Goal: Task Accomplishment & Management: Use online tool/utility

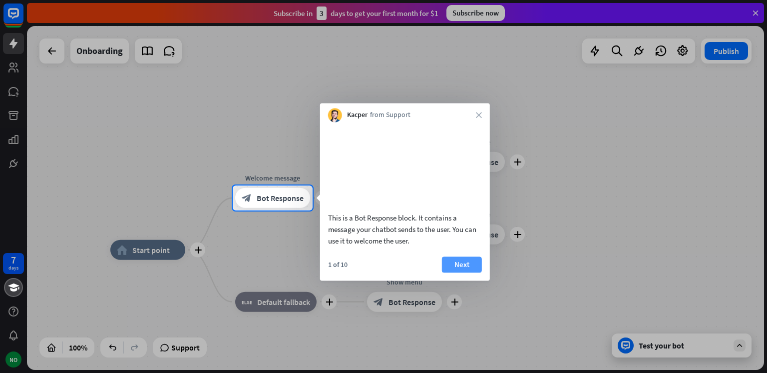
click at [458, 272] on button "Next" at bounding box center [462, 264] width 40 height 16
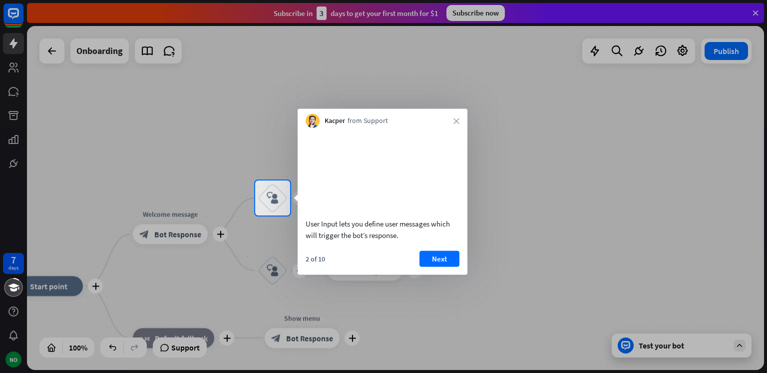
drag, startPoint x: 441, startPoint y: 269, endPoint x: 470, endPoint y: 272, distance: 29.1
click at [441, 266] on button "Next" at bounding box center [440, 258] width 40 height 16
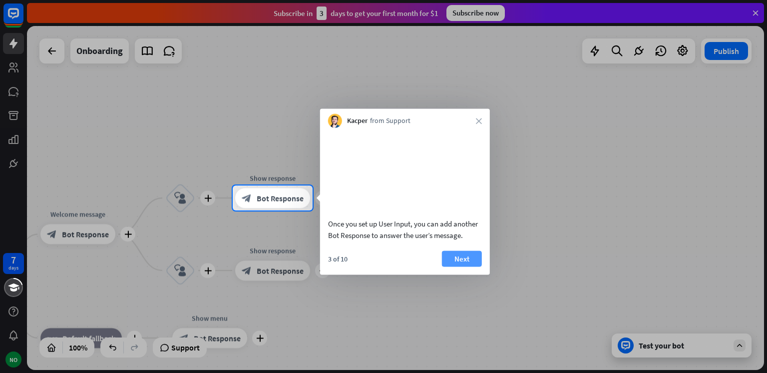
click at [468, 266] on button "Next" at bounding box center [462, 258] width 40 height 16
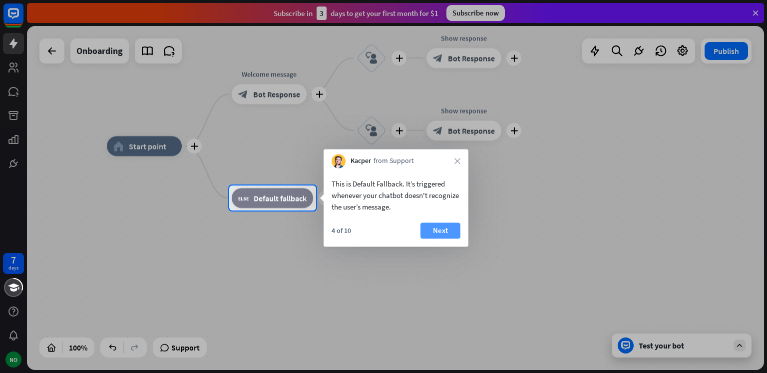
click at [443, 233] on button "Next" at bounding box center [441, 230] width 40 height 16
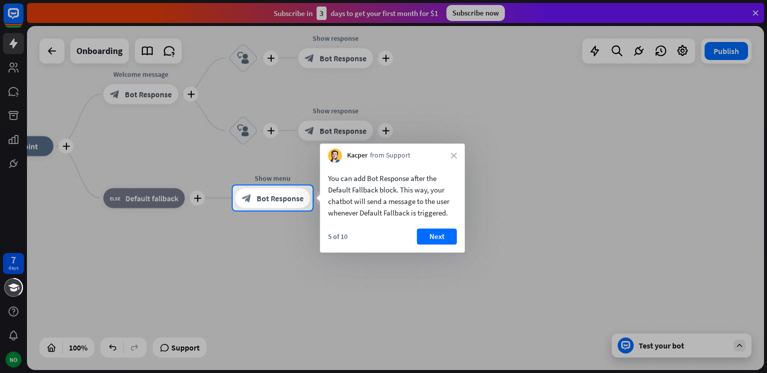
click at [443, 232] on button "Next" at bounding box center [437, 236] width 40 height 16
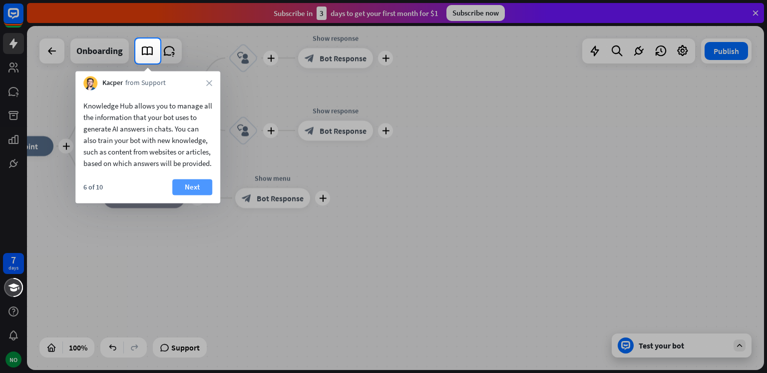
click at [184, 195] on button "Next" at bounding box center [192, 187] width 40 height 16
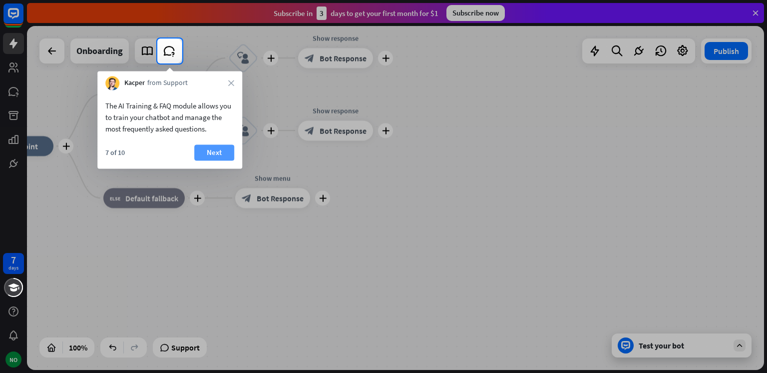
click at [208, 155] on button "Next" at bounding box center [214, 152] width 40 height 16
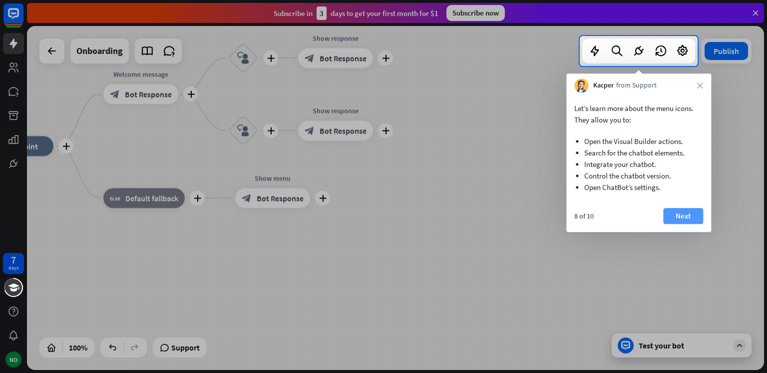
click at [697, 216] on button "Next" at bounding box center [683, 216] width 40 height 16
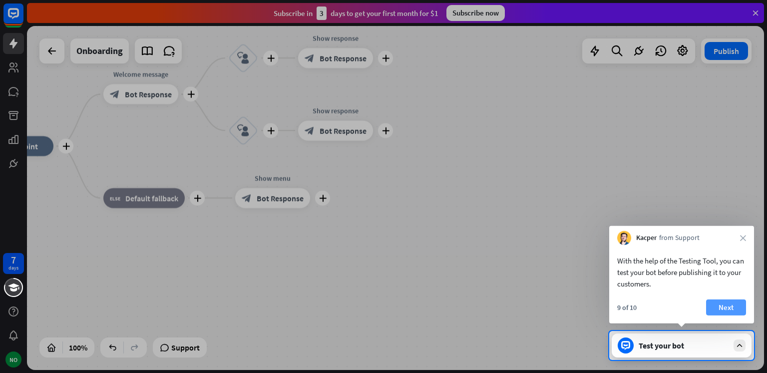
click at [717, 308] on button "Next" at bounding box center [726, 307] width 40 height 16
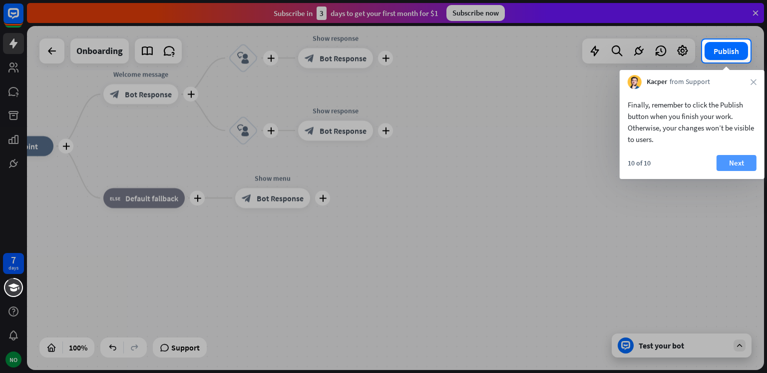
click at [734, 164] on button "Next" at bounding box center [737, 163] width 40 height 16
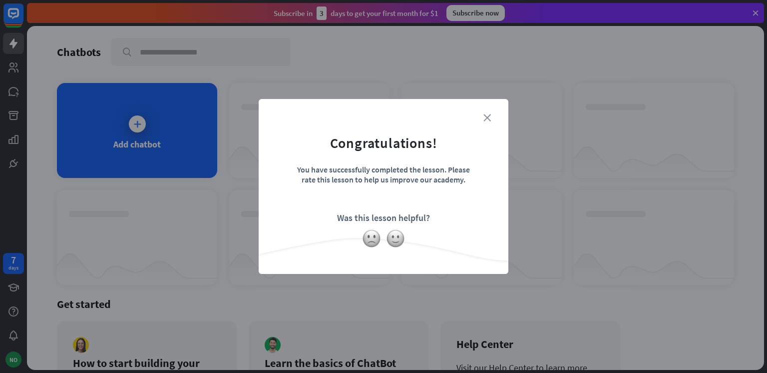
click at [486, 116] on icon "close" at bounding box center [487, 117] width 7 height 7
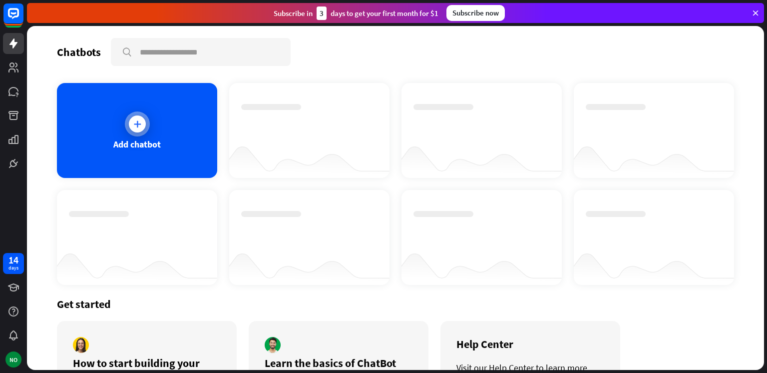
click at [139, 125] on icon at bounding box center [137, 124] width 10 height 10
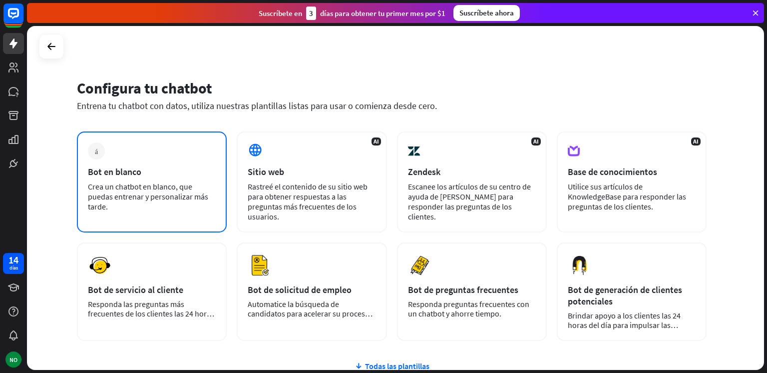
click at [165, 180] on div "más Bot en blanco Crea un chatbot en blanco, que puedas entrenar y personalizar…" at bounding box center [152, 181] width 150 height 101
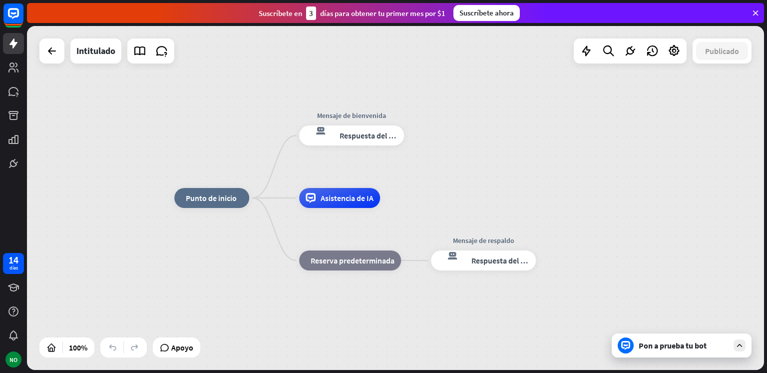
click at [653, 347] on font "Pon a prueba tu bot" at bounding box center [673, 345] width 68 height 10
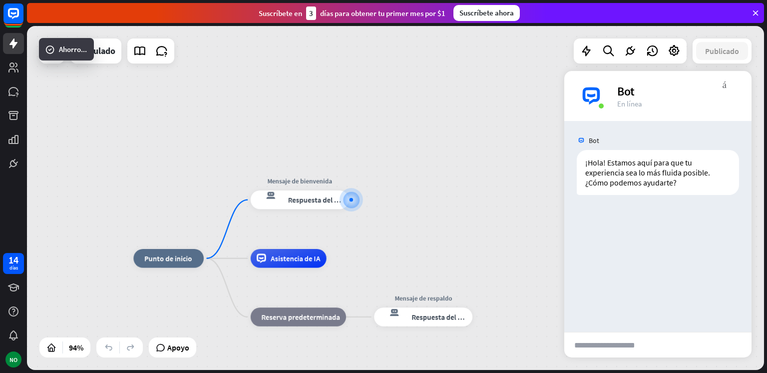
click at [593, 344] on input "text" at bounding box center [613, 344] width 98 height 25
type input "**********"
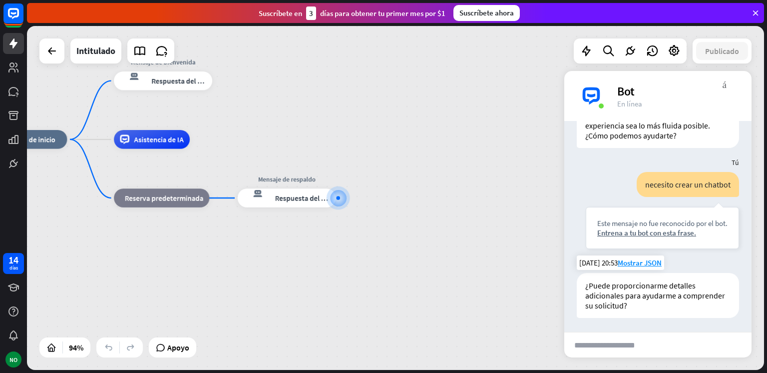
scroll to position [57, 0]
click at [508, 171] on div "inicio_2 Punto de inicio Mensaje de bienvenida respuesta del bot de bloqueo Res…" at bounding box center [342, 300] width 691 height 322
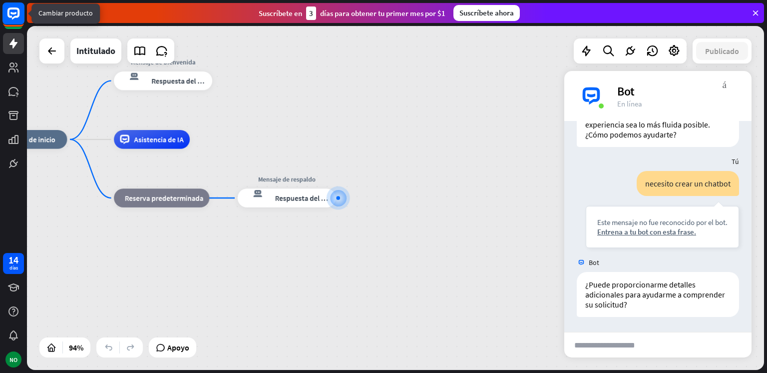
click at [18, 11] on icon at bounding box center [13, 13] width 12 height 12
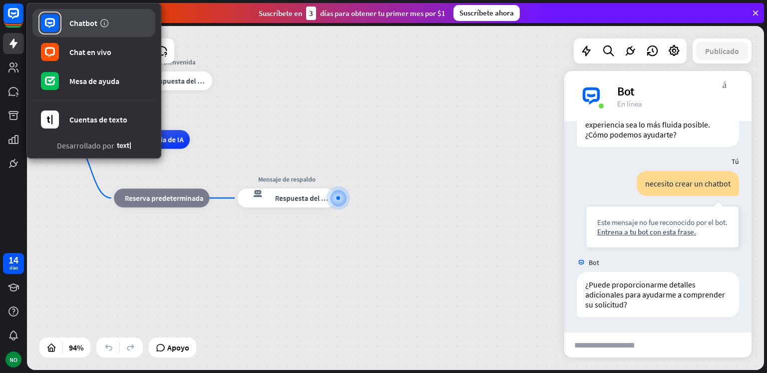
click at [82, 19] on font "Chatbot" at bounding box center [83, 23] width 28 height 10
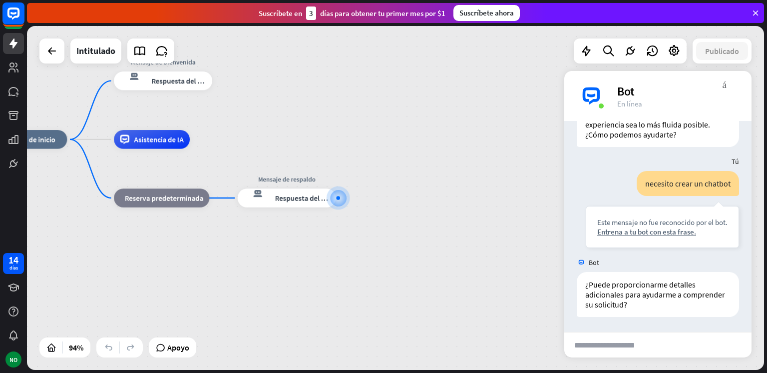
click at [13, 12] on rect at bounding box center [13, 13] width 22 height 22
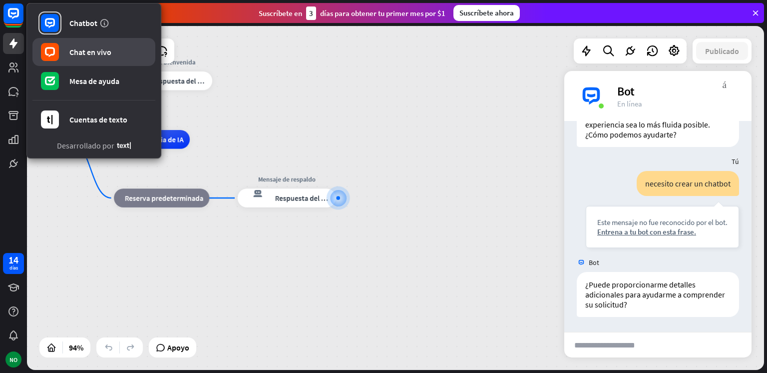
click at [74, 51] on font "Chat en vivo" at bounding box center [90, 52] width 42 height 10
